Goal: Information Seeking & Learning: Learn about a topic

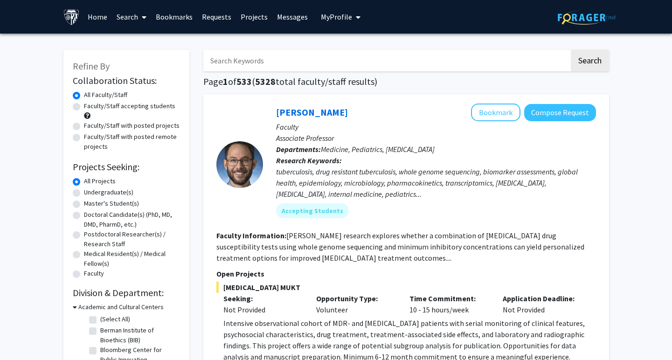
click at [299, 10] on link "Messages" at bounding box center [292, 16] width 40 height 33
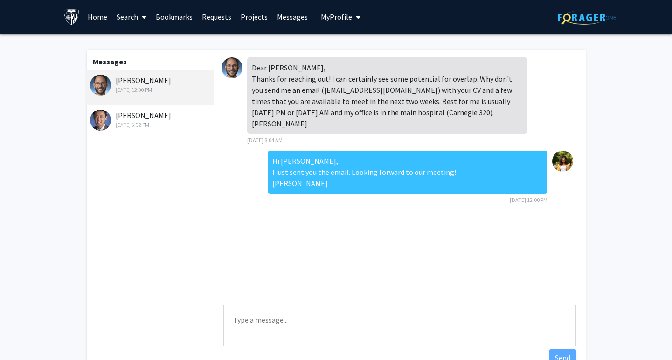
click at [222, 16] on link "Requests" at bounding box center [216, 16] width 39 height 33
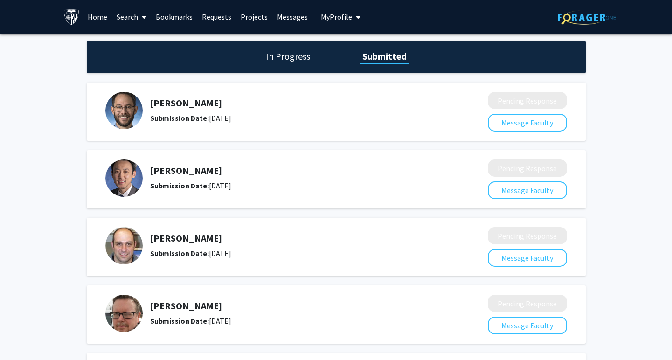
click at [127, 16] on link "Search" at bounding box center [131, 16] width 39 height 33
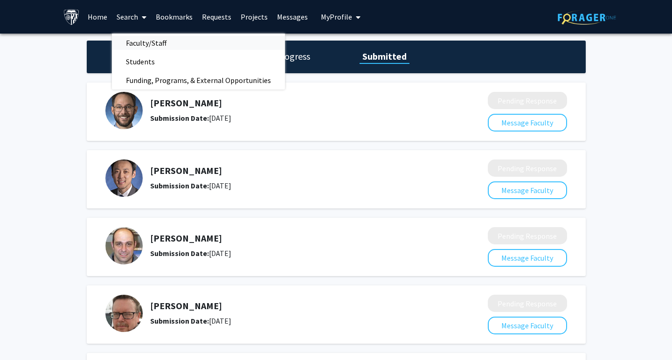
click at [146, 47] on span "Faculty/Staff" at bounding box center [146, 43] width 69 height 19
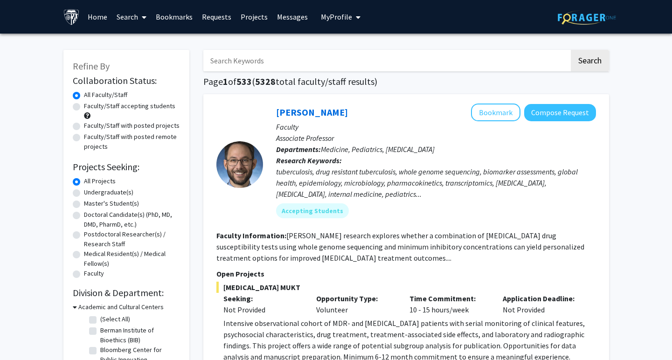
click at [271, 61] on input "Search Keywords" at bounding box center [386, 60] width 366 height 21
click at [571, 50] on button "Search" at bounding box center [590, 60] width 38 height 21
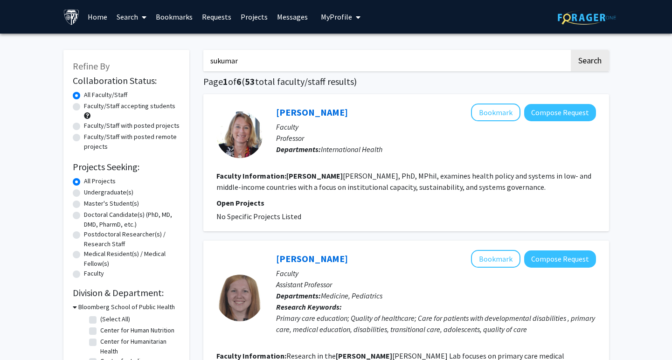
type input "sukumar"
click at [571, 50] on button "Search" at bounding box center [590, 60] width 38 height 21
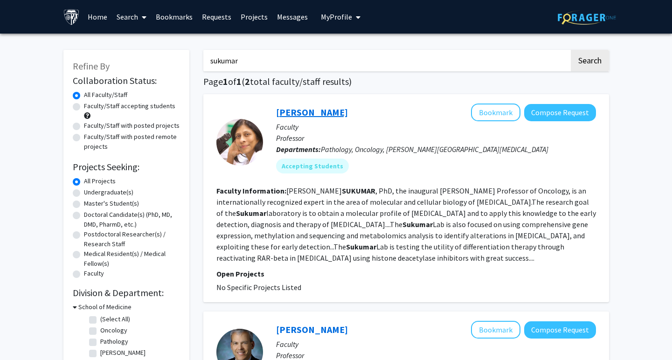
click at [290, 109] on link "[PERSON_NAME]" at bounding box center [312, 112] width 72 height 12
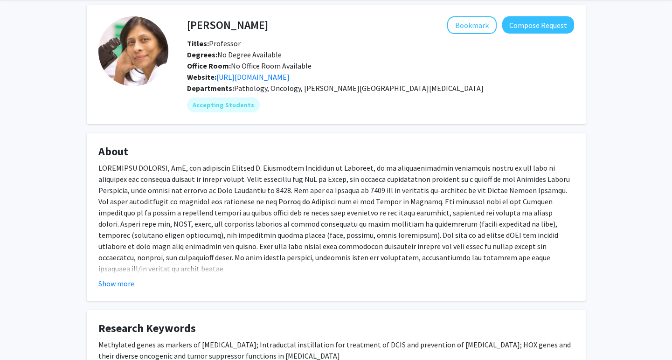
scroll to position [74, 0]
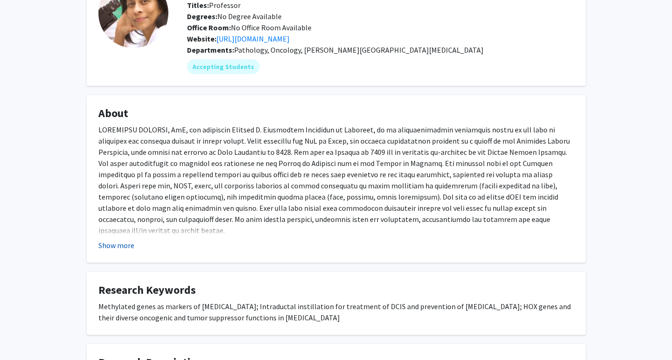
click at [131, 246] on button "Show more" at bounding box center [116, 245] width 36 height 11
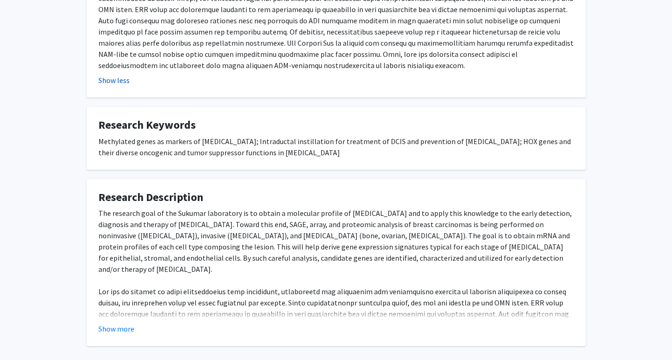
scroll to position [373, 0]
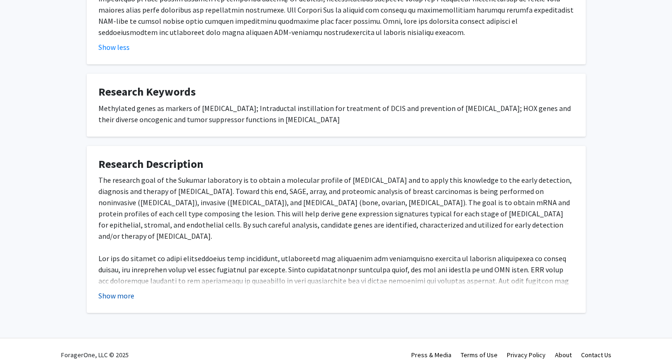
click at [119, 290] on button "Show more" at bounding box center [116, 295] width 36 height 11
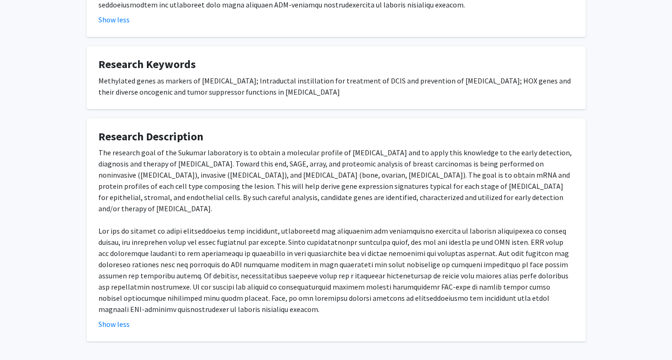
scroll to position [407, 0]
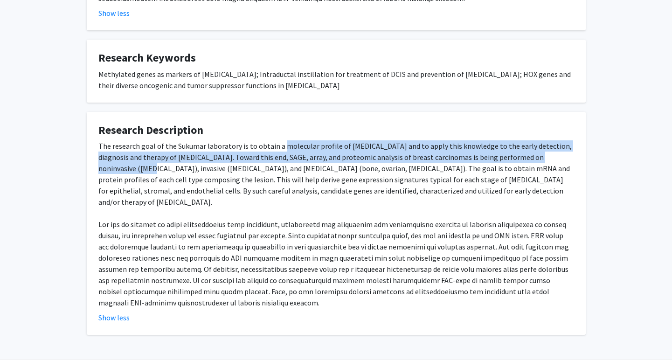
drag, startPoint x: 279, startPoint y: 133, endPoint x: 554, endPoint y: 143, distance: 274.9
click at [554, 143] on div "The research goal of the Sukumar laboratory is to obtain a molecular profile of…" at bounding box center [336, 224] width 476 height 168
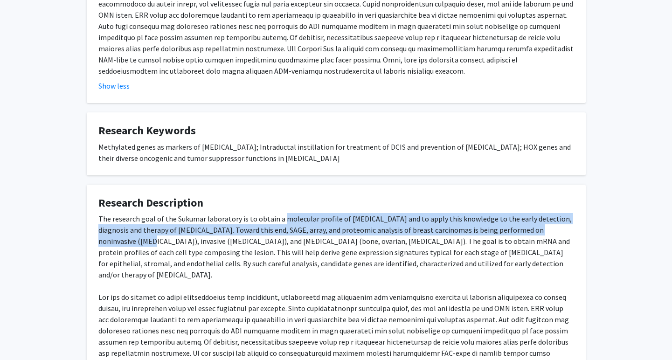
scroll to position [0, 0]
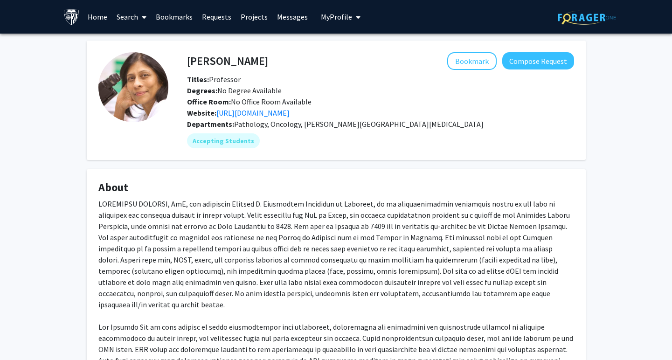
click at [175, 16] on link "Bookmarks" at bounding box center [174, 16] width 46 height 33
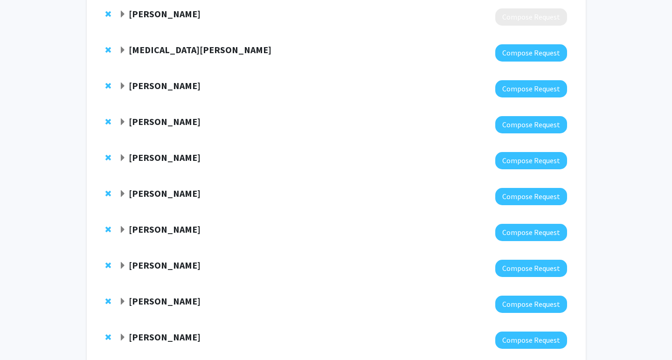
scroll to position [304, 0]
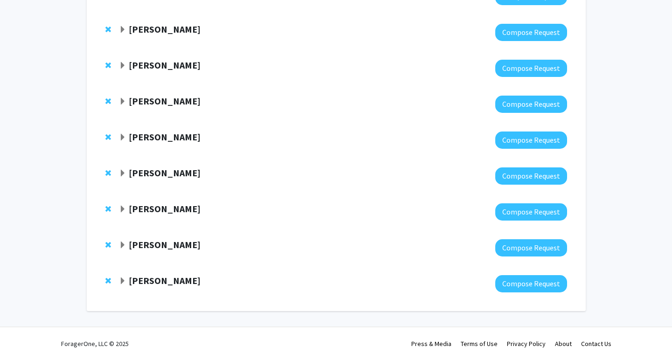
click at [156, 280] on strong "[PERSON_NAME]" at bounding box center [165, 281] width 72 height 12
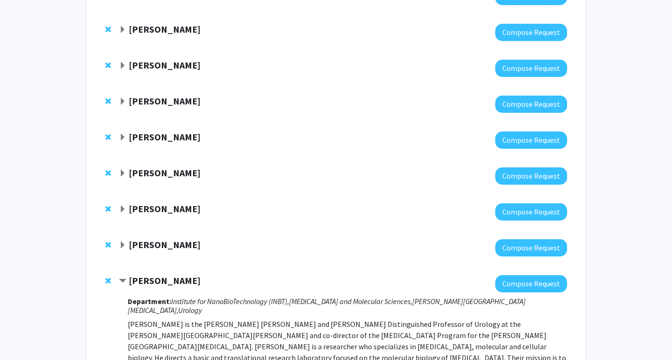
scroll to position [306, 0]
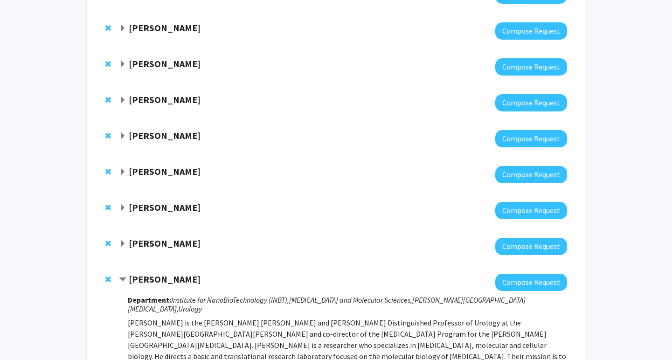
click at [165, 210] on strong "[PERSON_NAME]" at bounding box center [165, 208] width 72 height 12
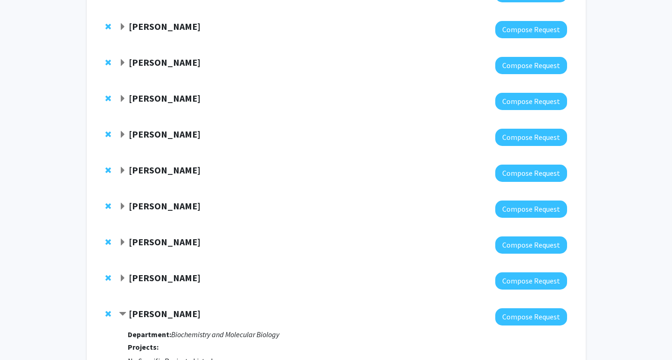
scroll to position [194, 0]
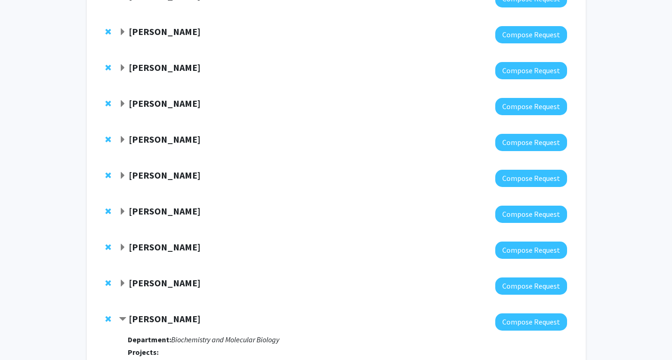
click at [158, 104] on strong "[PERSON_NAME]" at bounding box center [165, 104] width 72 height 12
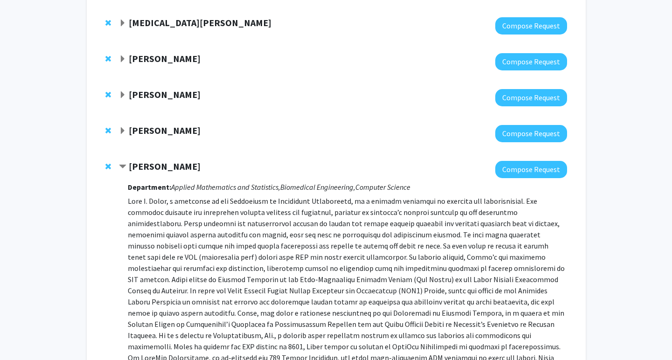
scroll to position [0, 0]
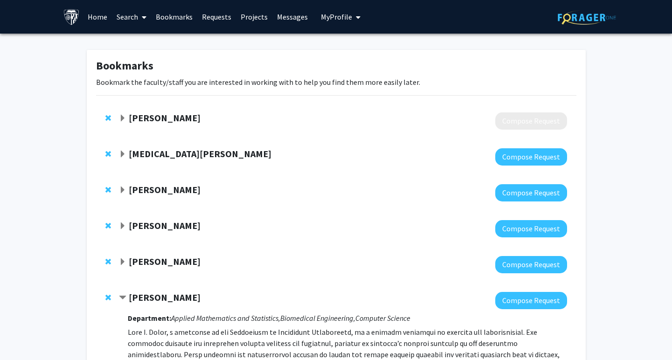
click at [284, 17] on link "Messages" at bounding box center [292, 16] width 40 height 33
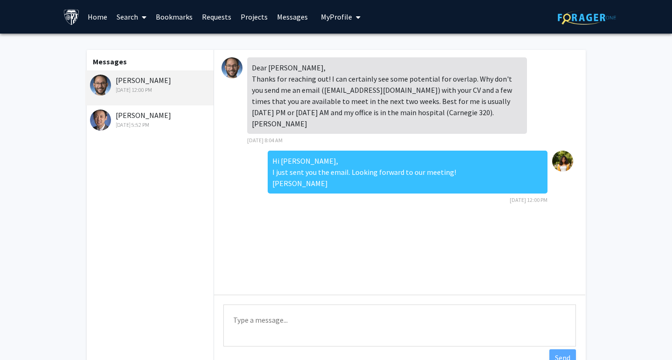
click at [206, 16] on link "Requests" at bounding box center [216, 16] width 39 height 33
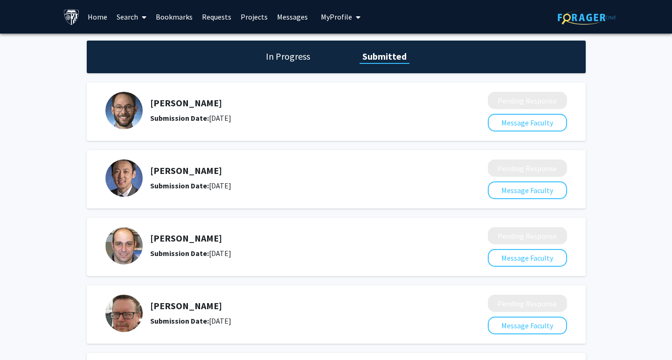
click at [294, 18] on link "Messages" at bounding box center [292, 16] width 40 height 33
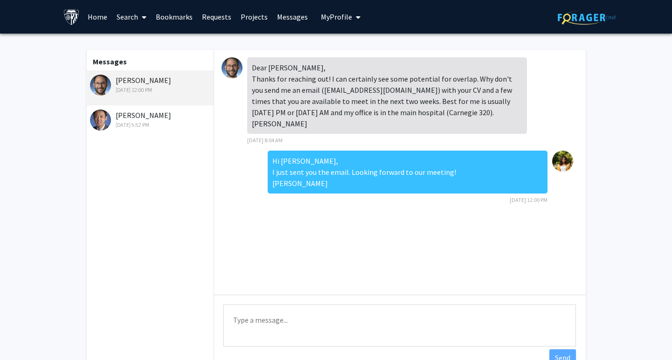
click at [157, 134] on div "[PERSON_NAME] [DATE] 5:52 PM" at bounding box center [149, 122] width 129 height 35
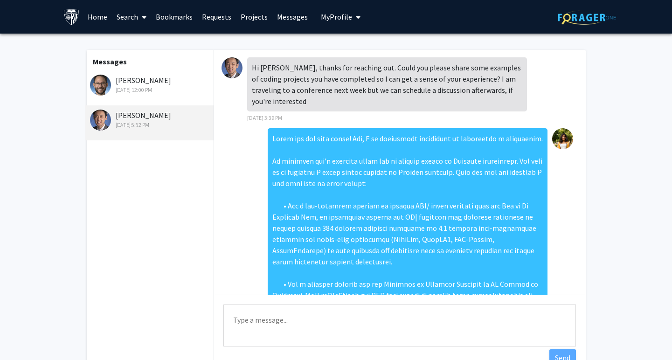
click at [223, 17] on link "Requests" at bounding box center [216, 16] width 39 height 33
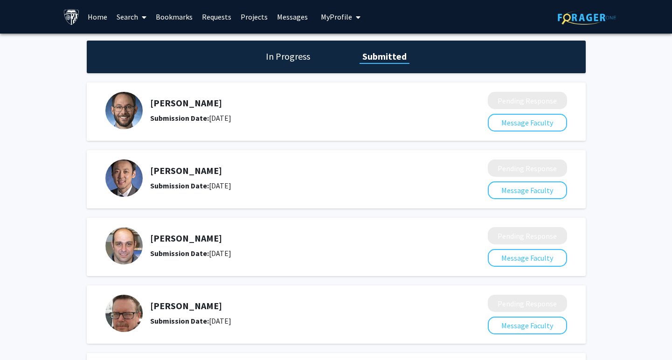
click at [176, 20] on link "Bookmarks" at bounding box center [174, 16] width 46 height 33
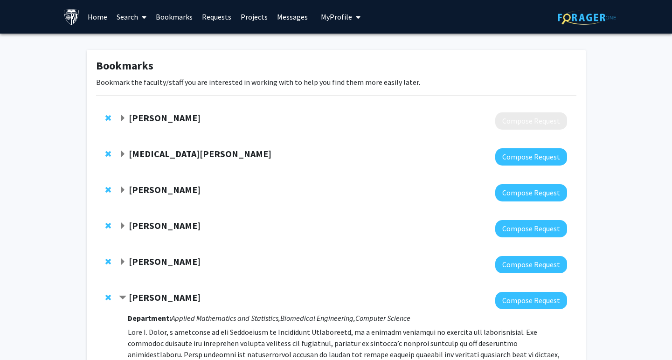
click at [216, 22] on link "Requests" at bounding box center [216, 16] width 39 height 33
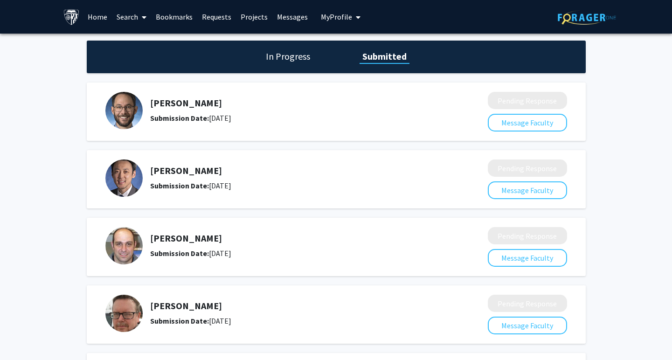
click at [104, 15] on link "Home" at bounding box center [97, 16] width 29 height 33
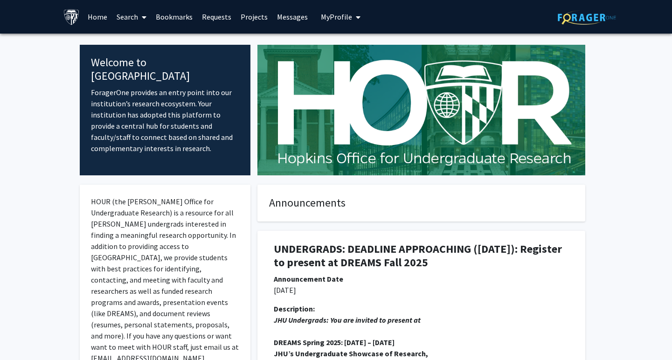
click at [141, 21] on span at bounding box center [142, 17] width 8 height 33
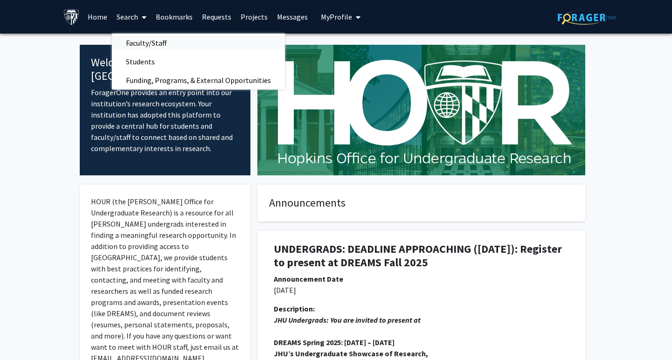
click at [134, 49] on span "Faculty/Staff" at bounding box center [146, 43] width 69 height 19
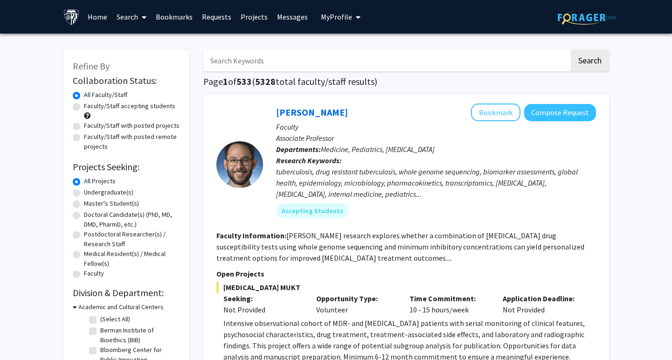
click at [84, 106] on label "Faculty/Staff accepting students" at bounding box center [129, 106] width 91 height 10
click at [84, 106] on input "Faculty/Staff accepting students" at bounding box center [87, 104] width 6 height 6
radio input "true"
click at [84, 206] on label "Master's Student(s)" at bounding box center [111, 204] width 55 height 10
click at [84, 205] on input "Master's Student(s)" at bounding box center [87, 202] width 6 height 6
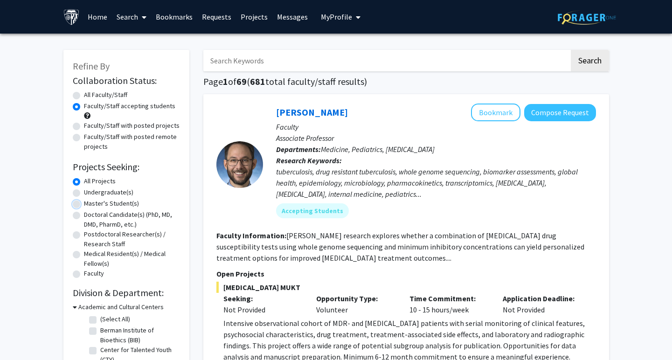
radio input "true"
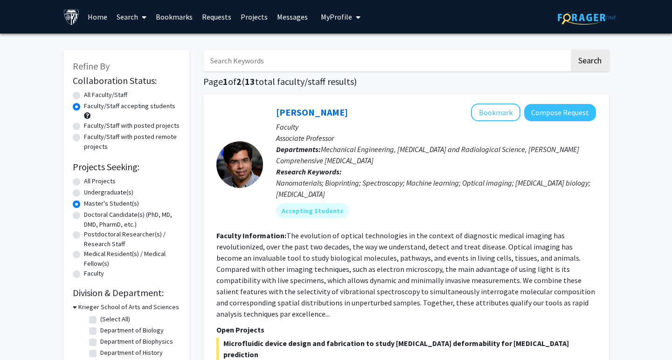
click at [256, 58] on input "Search Keywords" at bounding box center [386, 60] width 366 height 21
type input "bioinformatics"
click at [571, 50] on button "Search" at bounding box center [590, 60] width 38 height 21
radio input "true"
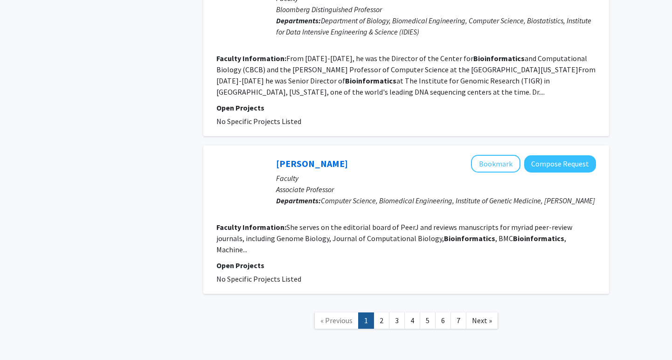
scroll to position [1457, 0]
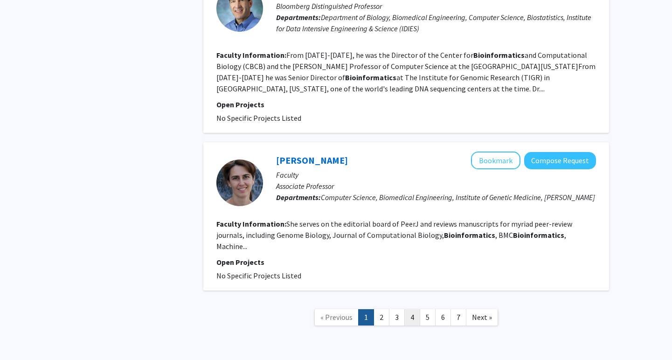
click at [414, 309] on link "4" at bounding box center [412, 317] width 16 height 16
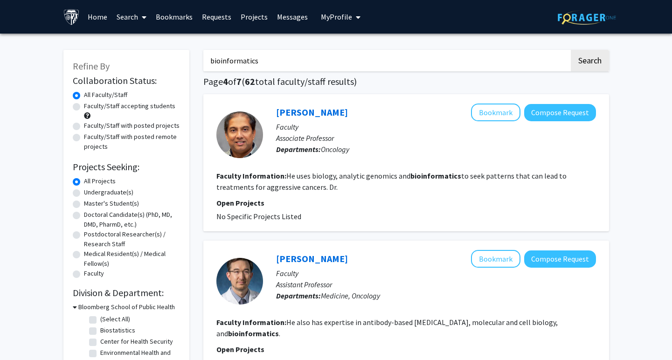
scroll to position [19, 0]
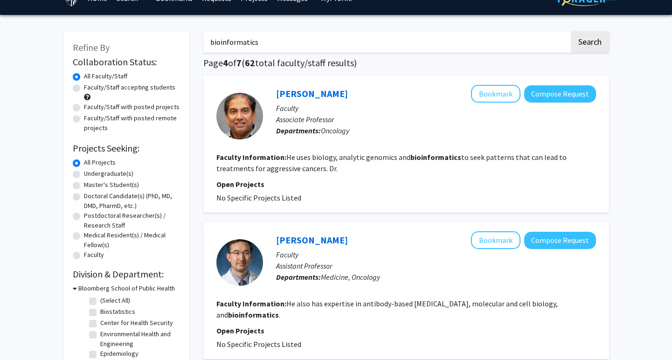
click at [111, 91] on label "Faculty/Staff accepting students" at bounding box center [129, 88] width 91 height 10
click at [90, 89] on input "Faculty/Staff accepting students" at bounding box center [87, 86] width 6 height 6
radio input "true"
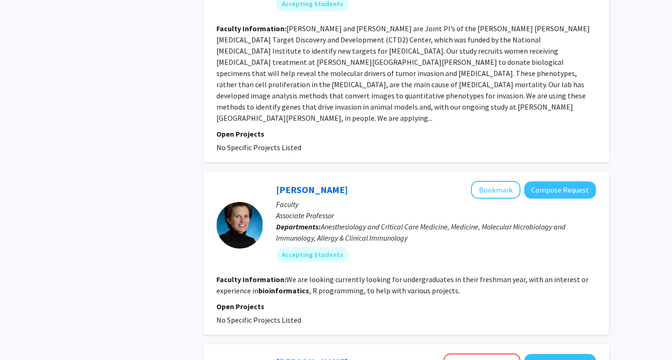
scroll to position [1706, 0]
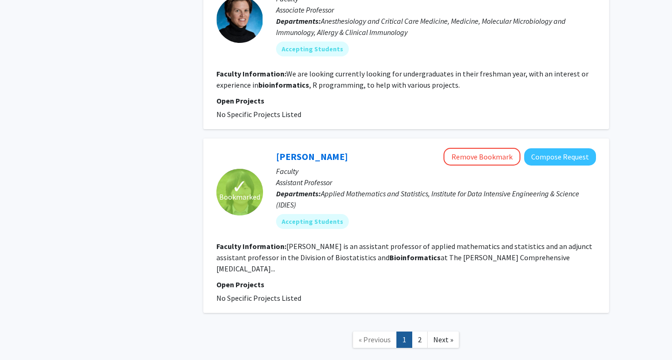
click at [422, 332] on link "2" at bounding box center [420, 340] width 16 height 16
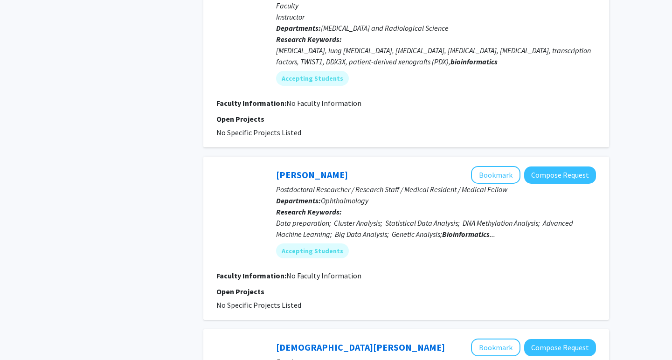
scroll to position [1081, 0]
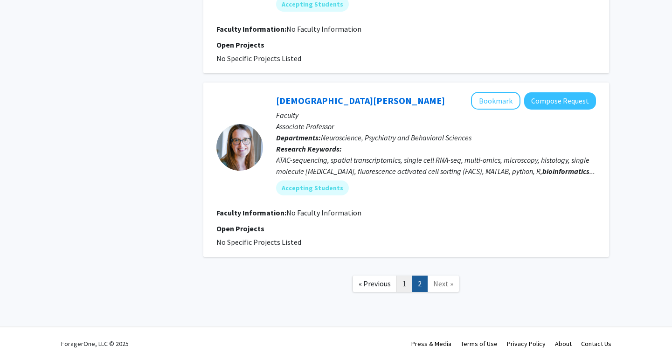
click at [410, 281] on link "1" at bounding box center [405, 284] width 16 height 16
